Goal: Information Seeking & Learning: Learn about a topic

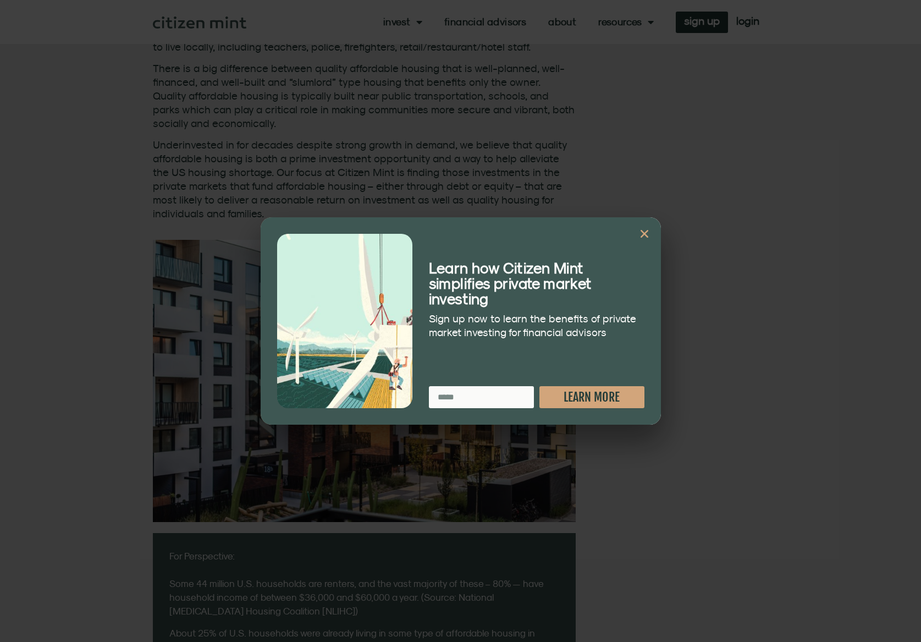
scroll to position [715, 0]
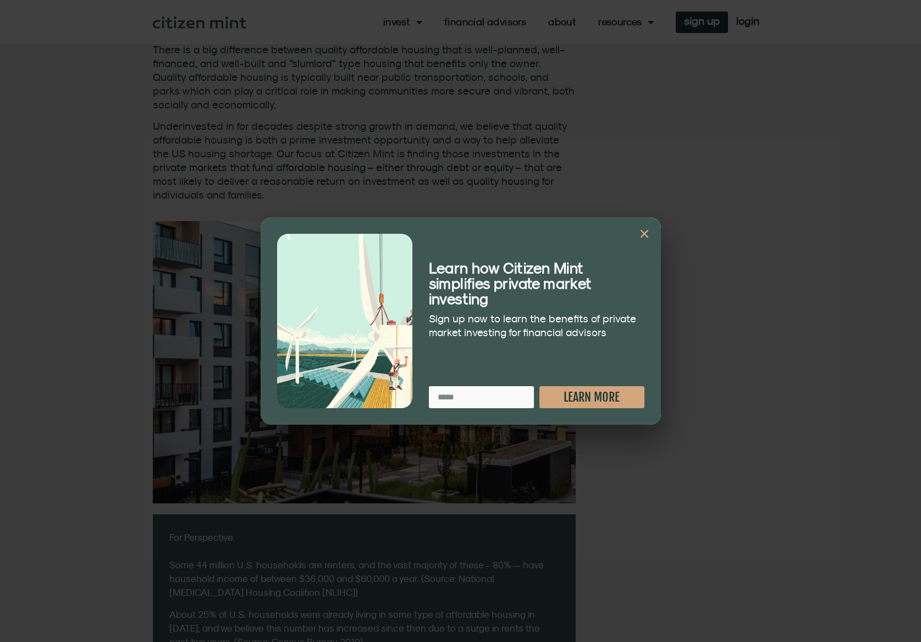
click at [641, 229] on icon "Close" at bounding box center [644, 233] width 11 height 11
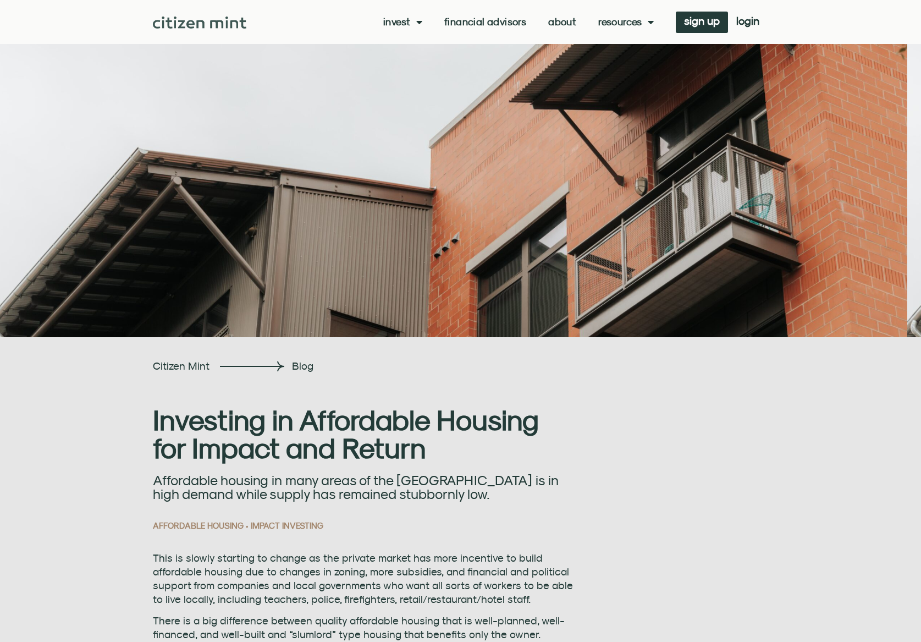
scroll to position [0, 0]
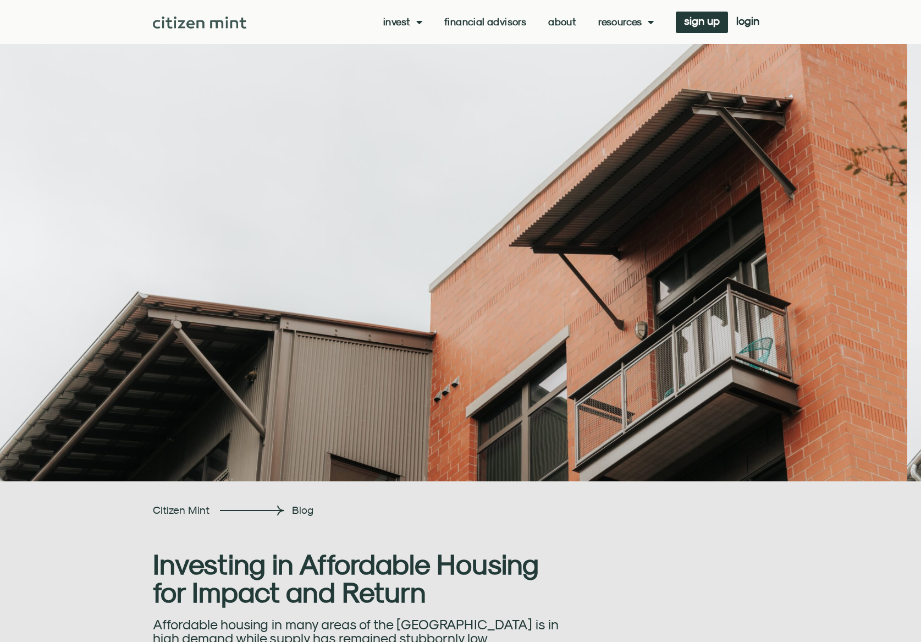
click at [412, 19] on span "Menu" at bounding box center [417, 22] width 12 height 21
click at [413, 26] on span "Menu" at bounding box center [417, 22] width 12 height 21
click at [411, 49] on link "investments" at bounding box center [419, 39] width 72 height 25
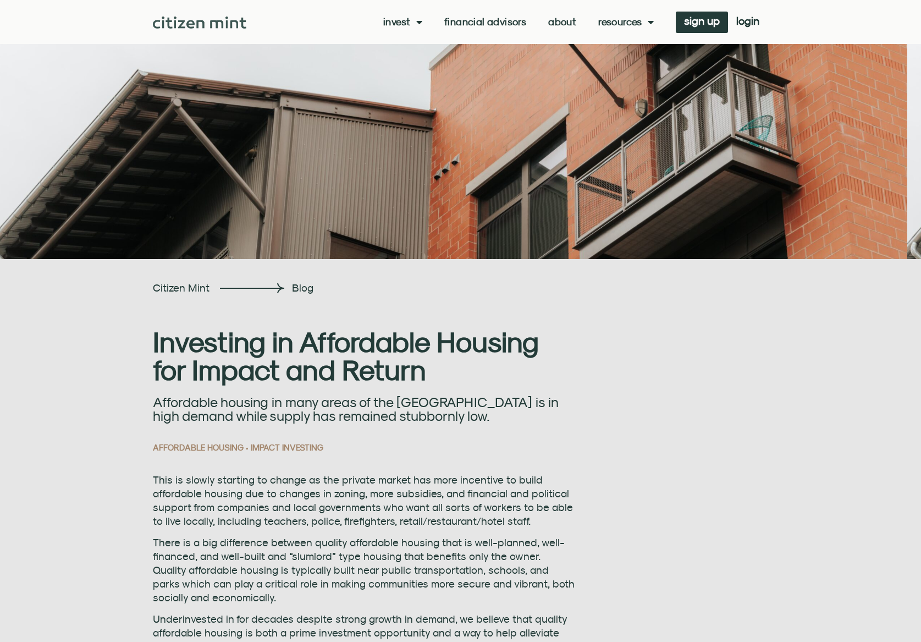
scroll to position [220, 0]
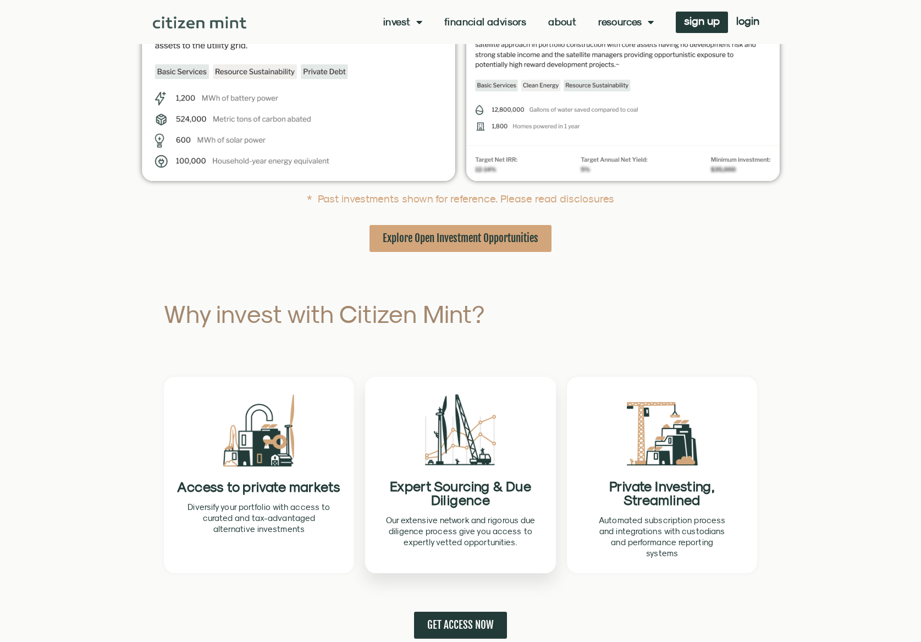
scroll to position [385, 0]
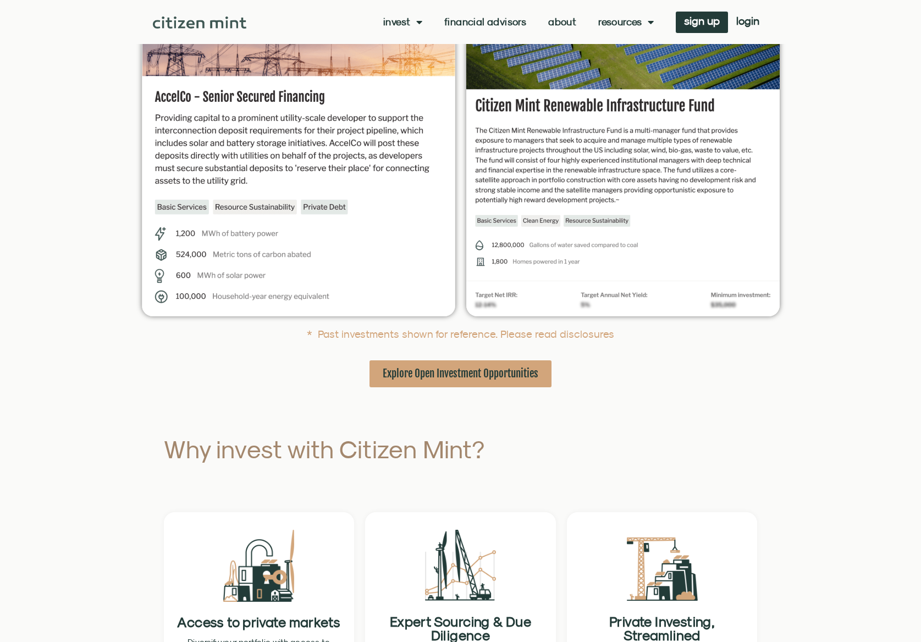
click at [427, 362] on link "Explore Open Investment Opportunities" at bounding box center [460, 373] width 182 height 27
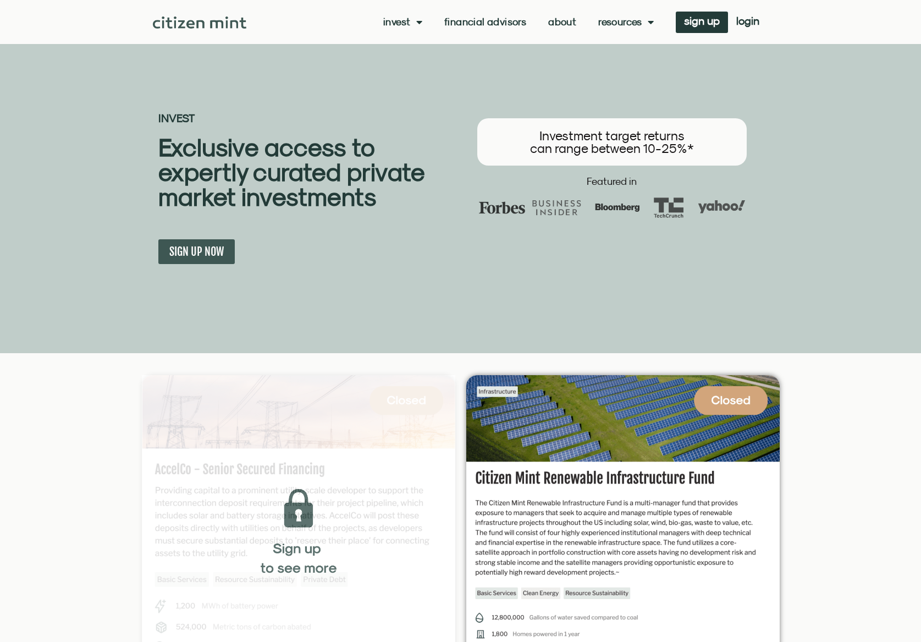
scroll to position [0, 0]
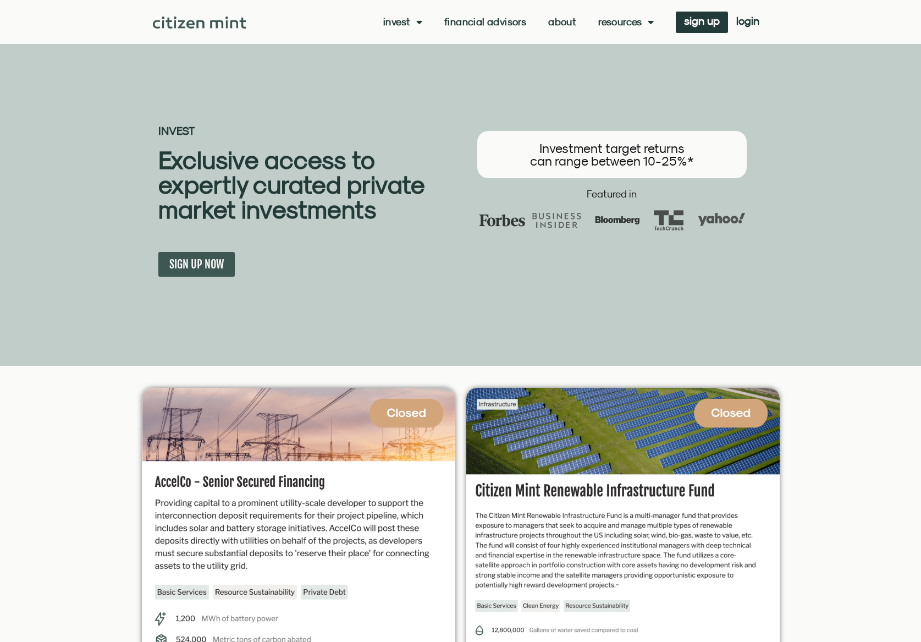
click at [491, 21] on link "Financial Advisors" at bounding box center [485, 21] width 82 height 11
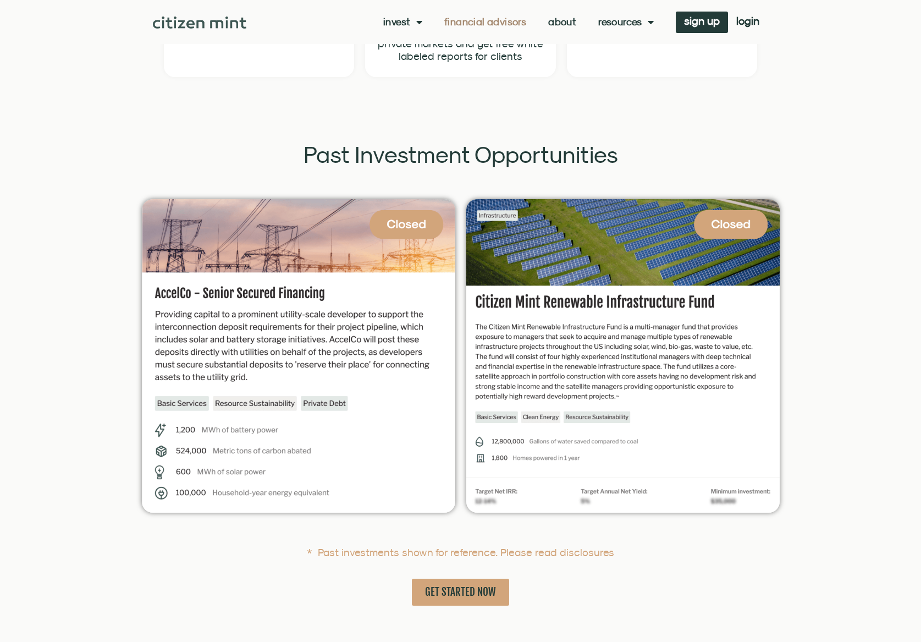
scroll to position [2858, 0]
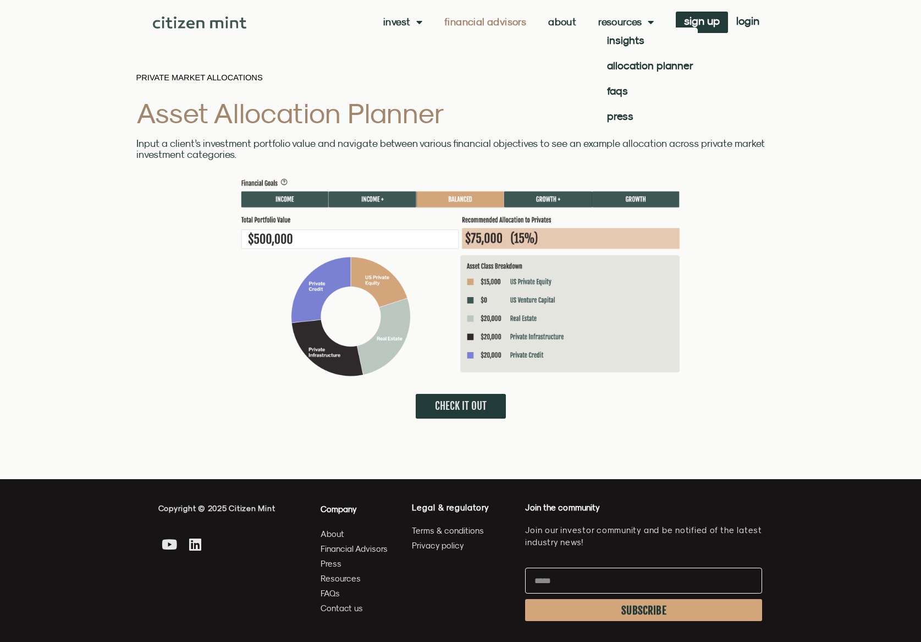
click at [564, 24] on link "About" at bounding box center [562, 21] width 28 height 11
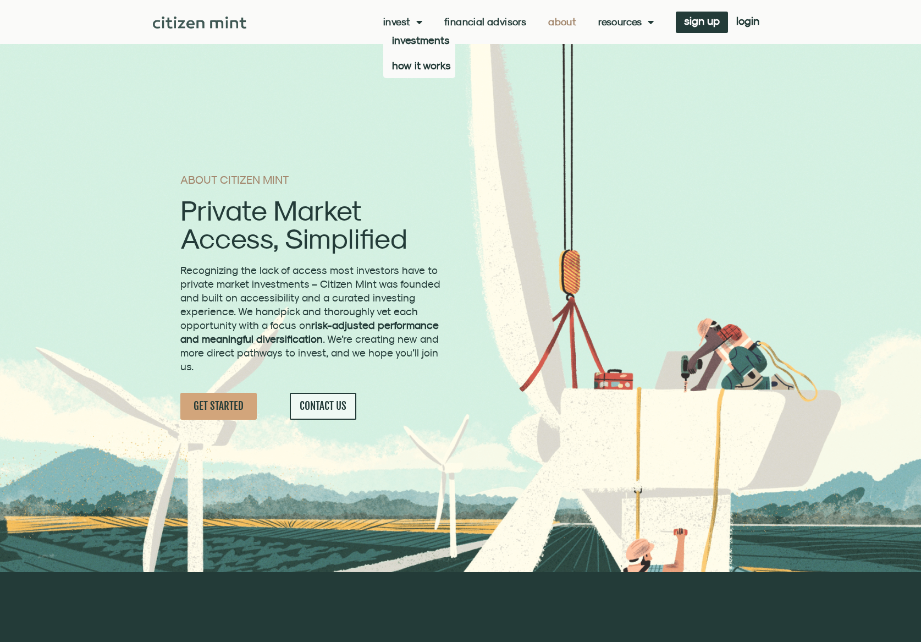
click at [625, 29] on div "Invest investments how it works Financial Advisors About Resources insights all…" at bounding box center [506, 22] width 521 height 21
